Goal: Use online tool/utility: Utilize a website feature to perform a specific function

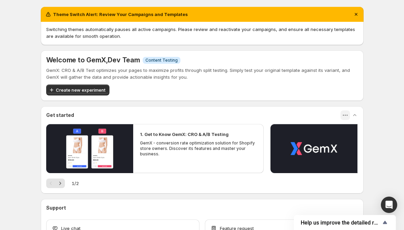
click at [349, 114] on icon "button" at bounding box center [345, 115] width 7 height 7
click at [317, 109] on div "Get started" at bounding box center [202, 115] width 323 height 18
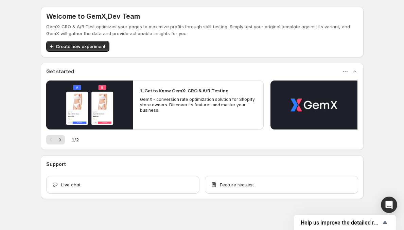
click at [5, 142] on div "Welcome to GemX , Dev Team GemX: CRO & A/B Test optimizes your pages to maximiz…" at bounding box center [202, 117] width 404 height 235
click at [360, 72] on button "button" at bounding box center [355, 72] width 10 height 10
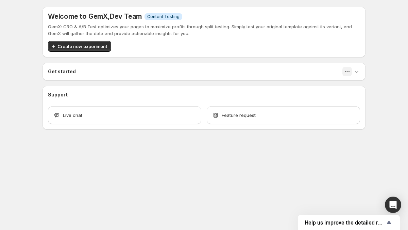
click at [349, 73] on icon "button" at bounding box center [347, 71] width 7 height 7
click at [354, 73] on icon "button" at bounding box center [356, 71] width 7 height 7
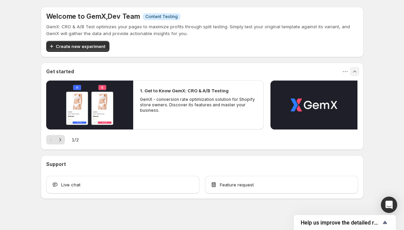
click at [319, 75] on div "Get started" at bounding box center [202, 71] width 312 height 7
click at [168, 14] on span "Content Testing" at bounding box center [162, 16] width 32 height 5
click at [168, 17] on span "Content Testing" at bounding box center [162, 16] width 32 height 5
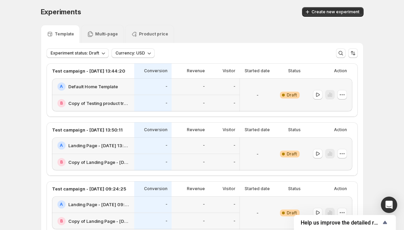
scroll to position [1, 0]
click at [126, 108] on div "B Copy of Testing product translation" at bounding box center [93, 103] width 82 height 16
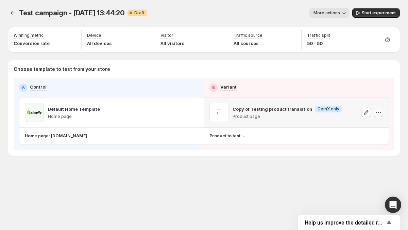
click at [380, 115] on icon "button" at bounding box center [378, 112] width 7 height 7
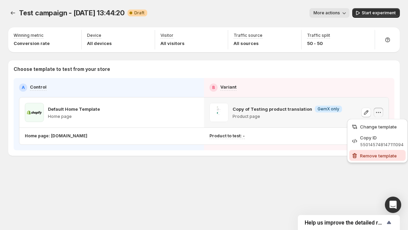
click at [363, 158] on span "Remove template" at bounding box center [382, 155] width 44 height 7
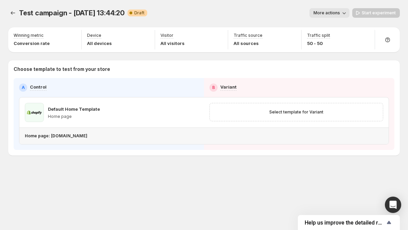
drag, startPoint x: 50, startPoint y: 135, endPoint x: 132, endPoint y: 136, distance: 81.7
click at [132, 136] on div "Home page: taanh-official.myshopify.com" at bounding box center [203, 135] width 356 height 5
click at [85, 136] on p "Home page: taanh-official.myshopify.com" at bounding box center [56, 135] width 63 height 5
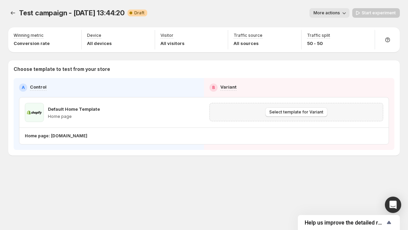
click at [230, 113] on div "Select template for Variant" at bounding box center [296, 112] width 165 height 10
click at [387, 47] on div at bounding box center [387, 39] width 19 height 19
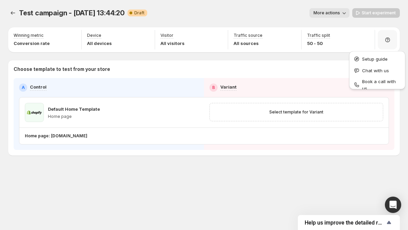
click at [326, 83] on div "A Control B Variant Default Home Template Home page Select template for Variant…" at bounding box center [204, 114] width 381 height 72
click at [5, 102] on div "Test campaign - Jan 21, 13:44:20. This page is ready Test campaign - Jan 21, 13…" at bounding box center [204, 96] width 408 height 192
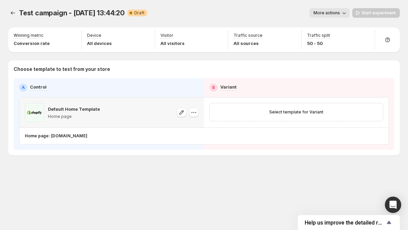
click at [29, 111] on span at bounding box center [34, 112] width 19 height 19
click at [33, 111] on span at bounding box center [34, 112] width 19 height 19
click at [37, 111] on span at bounding box center [34, 112] width 19 height 19
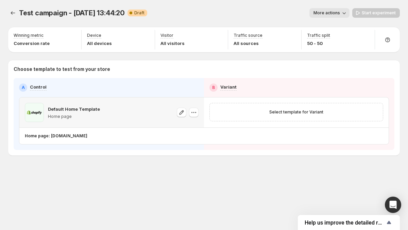
click at [37, 111] on span at bounding box center [34, 112] width 19 height 19
click at [38, 115] on span at bounding box center [34, 112] width 19 height 19
click at [42, 136] on p "Home page: taanh-official.myshopify.com" at bounding box center [56, 135] width 63 height 5
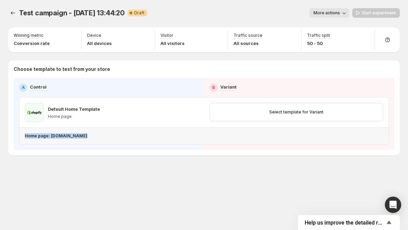
click at [46, 142] on div "Home page: taanh-official.myshopify.com" at bounding box center [203, 136] width 369 height 16
click at [318, 123] on div "Select template for Variant" at bounding box center [296, 111] width 185 height 29
click at [194, 112] on icon "button" at bounding box center [194, 112] width 7 height 7
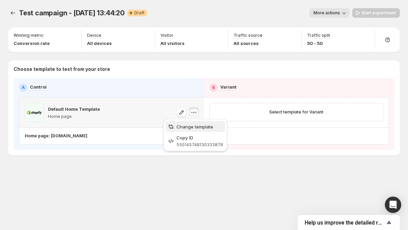
click at [196, 130] on button "Change template" at bounding box center [196, 126] width 60 height 11
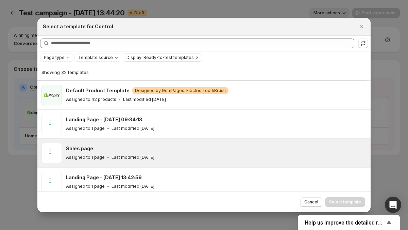
scroll to position [64, 0]
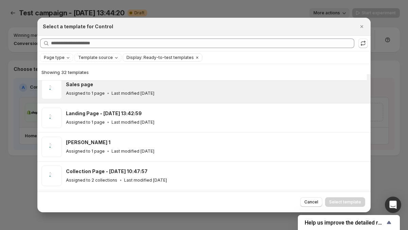
click at [140, 90] on p "Last modified 6 days ago" at bounding box center [133, 92] width 43 height 5
click at [348, 205] on button "Select template" at bounding box center [345, 202] width 40 height 10
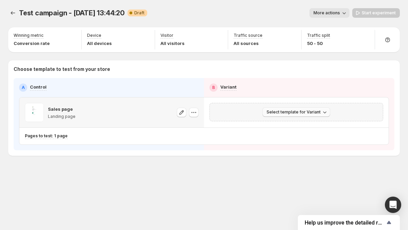
click at [313, 109] on span "Select template for Variant" at bounding box center [294, 111] width 54 height 5
click at [310, 128] on span "Select an existing template" at bounding box center [291, 125] width 57 height 5
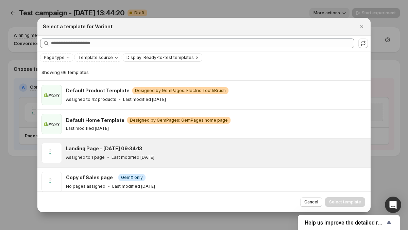
click at [233, 158] on div "Assigned to 1 page Last modified 6 days ago" at bounding box center [215, 157] width 299 height 7
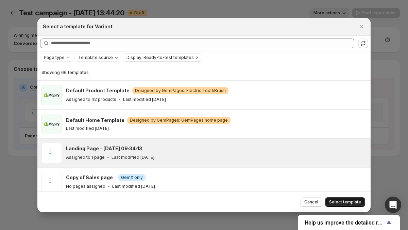
click at [340, 202] on span "Select template" at bounding box center [345, 201] width 32 height 5
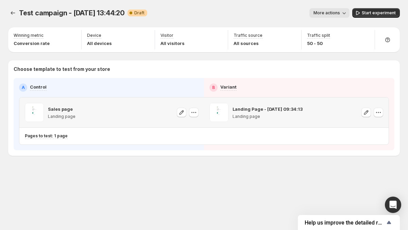
click at [326, 182] on div "Test campaign - Jan 21, 13:44:20. This page is ready Test campaign - Jan 21, 13…" at bounding box center [204, 96] width 408 height 192
click at [181, 113] on icon "button" at bounding box center [182, 112] width 4 height 4
click at [189, 111] on button "button" at bounding box center [194, 113] width 10 height 10
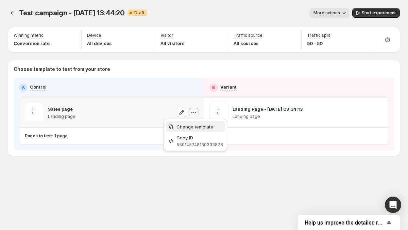
click at [190, 124] on span "Change template" at bounding box center [195, 126] width 37 height 5
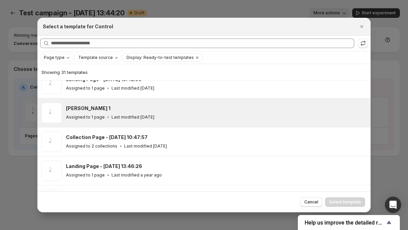
scroll to position [69, 0]
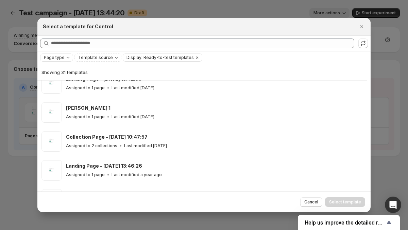
click at [60, 57] on span "Page type" at bounding box center [54, 57] width 21 height 5
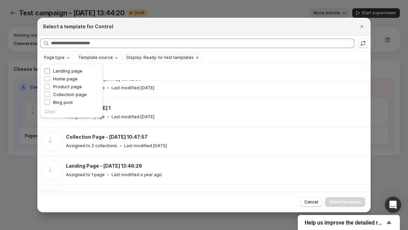
click at [62, 70] on span "Landing page" at bounding box center [67, 70] width 29 height 5
click at [58, 57] on span "Page type: Landing page" at bounding box center [69, 57] width 50 height 5
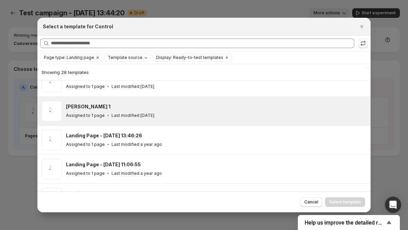
scroll to position [13, 0]
click at [184, 117] on div "Assigned to 1 page Last modified 7 months ago" at bounding box center [215, 115] width 299 height 7
click at [353, 204] on button "Select template" at bounding box center [345, 202] width 40 height 10
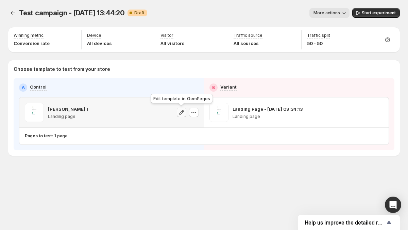
click at [179, 112] on icon "button" at bounding box center [181, 112] width 7 height 7
click at [178, 113] on icon "button" at bounding box center [181, 112] width 7 height 7
click at [167, 177] on div "Test campaign - Jan 21, 13:44:20. This page is ready Test campaign - Jan 21, 13…" at bounding box center [204, 96] width 408 height 192
click at [183, 113] on icon "button" at bounding box center [181, 112] width 7 height 7
click at [171, 2] on div "Test campaign - Jan 21, 13:44:20. This page is ready Test campaign - Jan 21, 13…" at bounding box center [204, 13] width 392 height 26
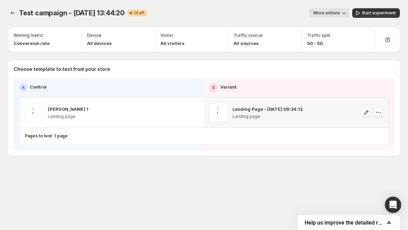
click at [379, 112] on icon "button" at bounding box center [378, 112] width 7 height 7
click at [379, 126] on span "Change template" at bounding box center [378, 126] width 37 height 5
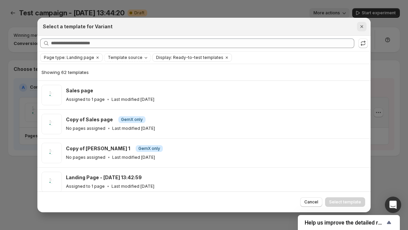
click at [361, 28] on icon "Close" at bounding box center [362, 26] width 7 height 7
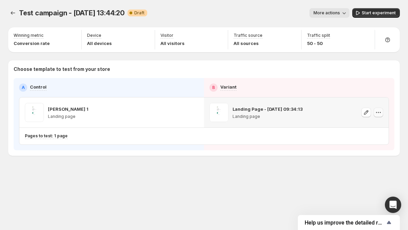
click at [375, 113] on icon "button" at bounding box center [378, 112] width 7 height 7
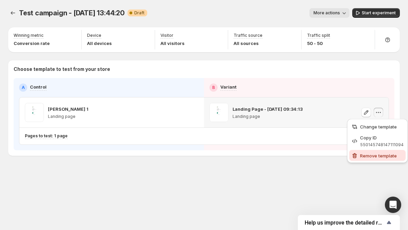
click at [369, 160] on button "Remove template" at bounding box center [377, 155] width 56 height 11
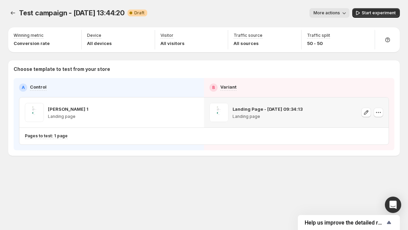
click at [370, 159] on div "Test campaign - Jan 21, 13:44:20. This page is ready Test campaign - Jan 21, 13…" at bounding box center [204, 96] width 408 height 192
click at [380, 110] on icon "button" at bounding box center [378, 112] width 7 height 7
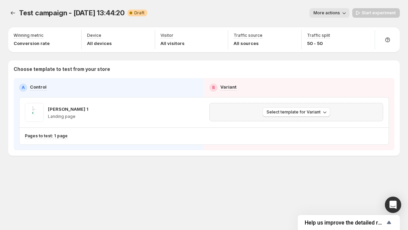
click at [368, 152] on div "Choose template to test from your store A Control B Variant Victor GemX 1 Landi…" at bounding box center [204, 107] width 392 height 95
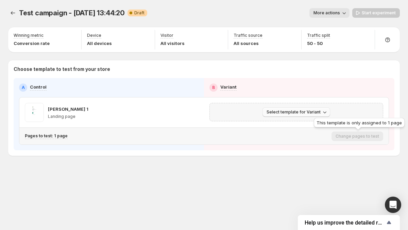
click at [322, 110] on icon "button" at bounding box center [324, 112] width 7 height 7
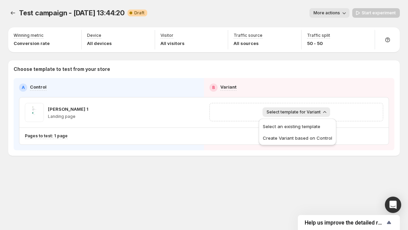
drag, startPoint x: 235, startPoint y: 179, endPoint x: 239, endPoint y: 180, distance: 4.5
click at [235, 179] on div "Test campaign - Jan 21, 13:44:20. This page is ready Test campaign - Jan 21, 13…" at bounding box center [204, 96] width 408 height 192
click at [289, 112] on span "Select template for Variant" at bounding box center [294, 111] width 54 height 5
click at [318, 115] on button "Select template for Variant" at bounding box center [297, 112] width 68 height 10
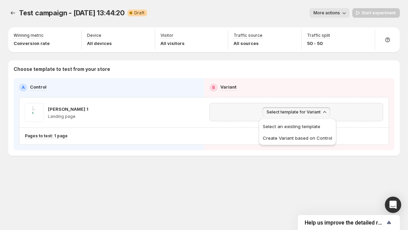
click at [304, 115] on button "Select template for Variant" at bounding box center [297, 112] width 68 height 10
click at [303, 114] on span "Select template for Variant" at bounding box center [294, 111] width 54 height 5
click at [303, 112] on span "Select template for Variant" at bounding box center [294, 111] width 54 height 5
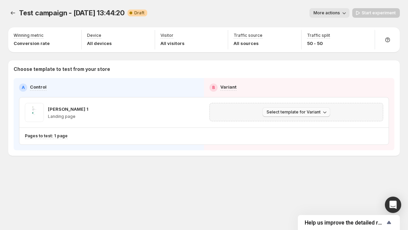
click at [303, 112] on span "Select template for Variant" at bounding box center [294, 111] width 54 height 5
click at [371, 15] on div "Start experiment" at bounding box center [376, 13] width 48 height 10
click at [368, 15] on div "Start experiment" at bounding box center [376, 13] width 48 height 10
